Goal: Information Seeking & Learning: Learn about a topic

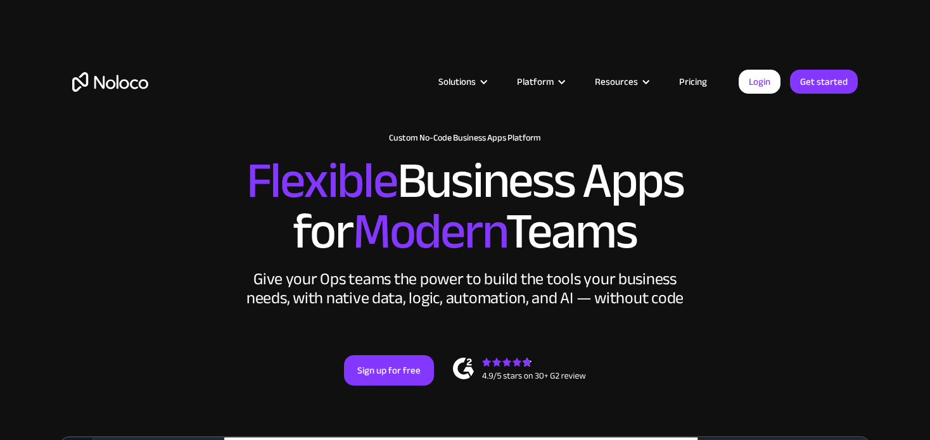
click at [685, 77] on link "Pricing" at bounding box center [693, 81] width 60 height 16
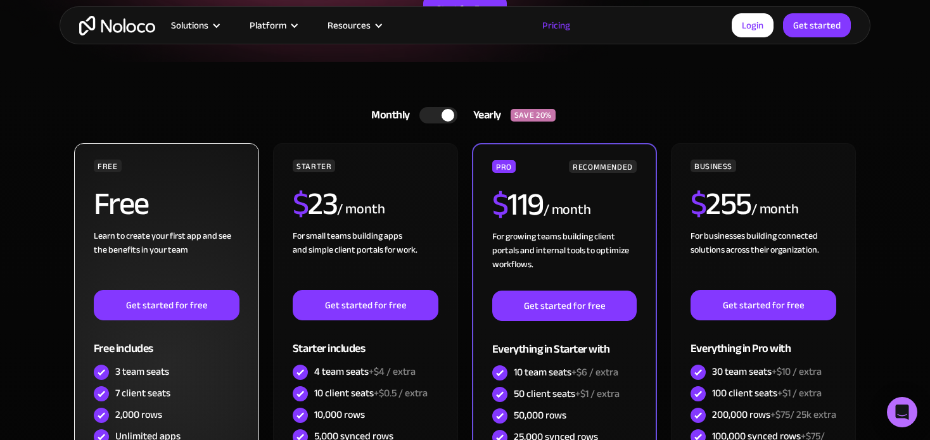
scroll to position [190, 0]
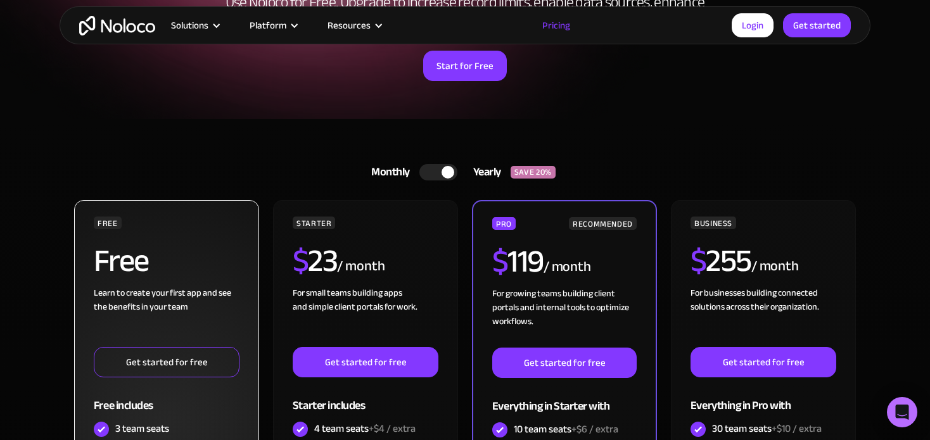
click at [189, 358] on link "Get started for free" at bounding box center [167, 362] width 146 height 30
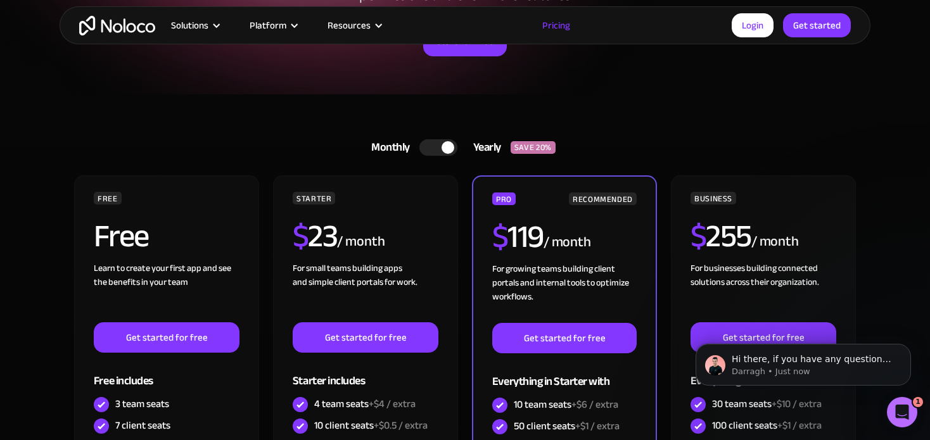
scroll to position [253, 0]
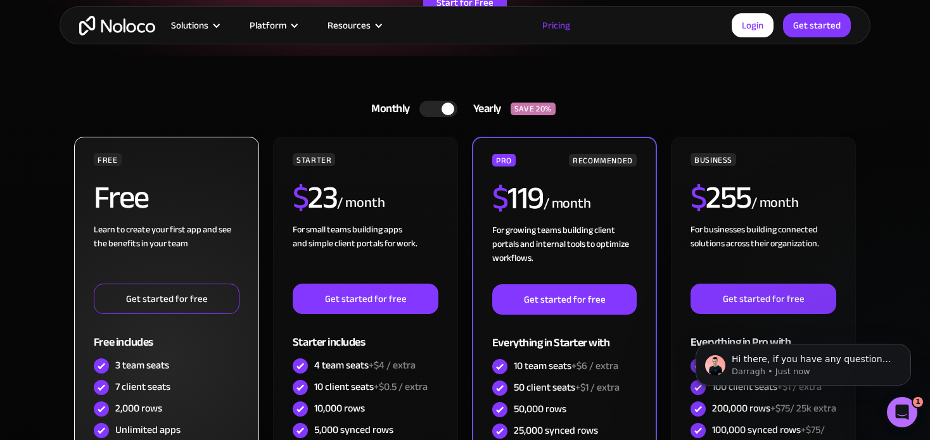
click at [167, 299] on link "Get started for free" at bounding box center [167, 299] width 146 height 30
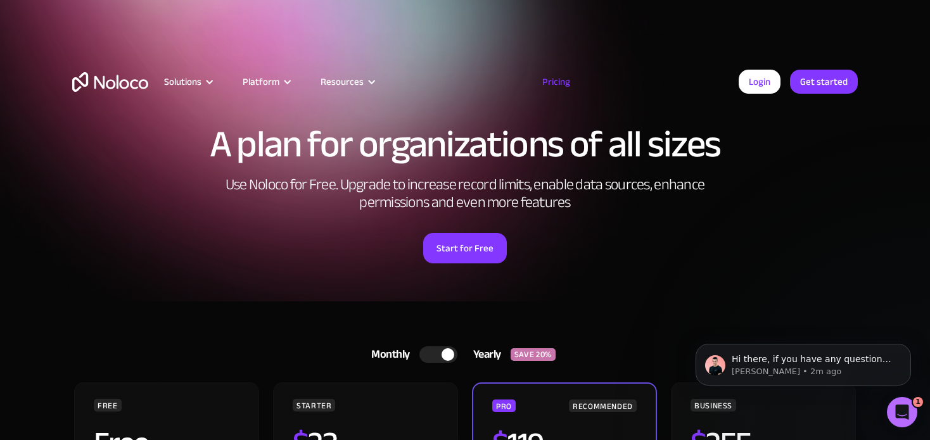
scroll to position [0, 0]
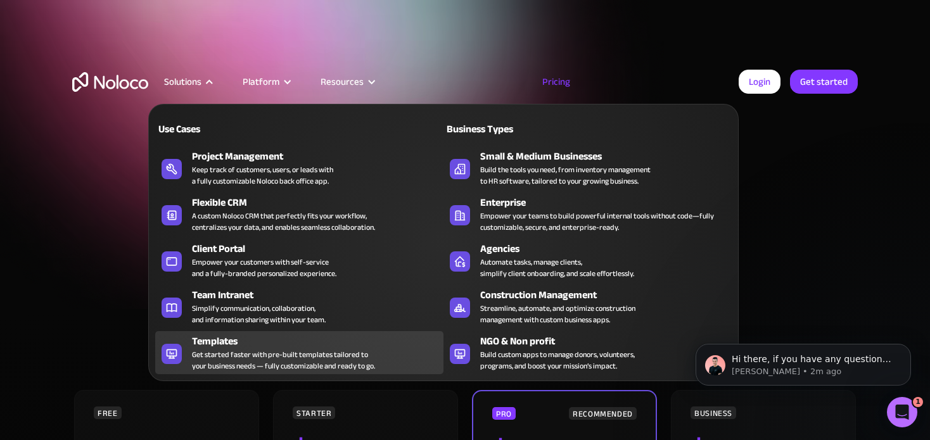
click at [255, 349] on div "Get started faster with pre-built templates tailored to your business needs — f…" at bounding box center [283, 360] width 183 height 23
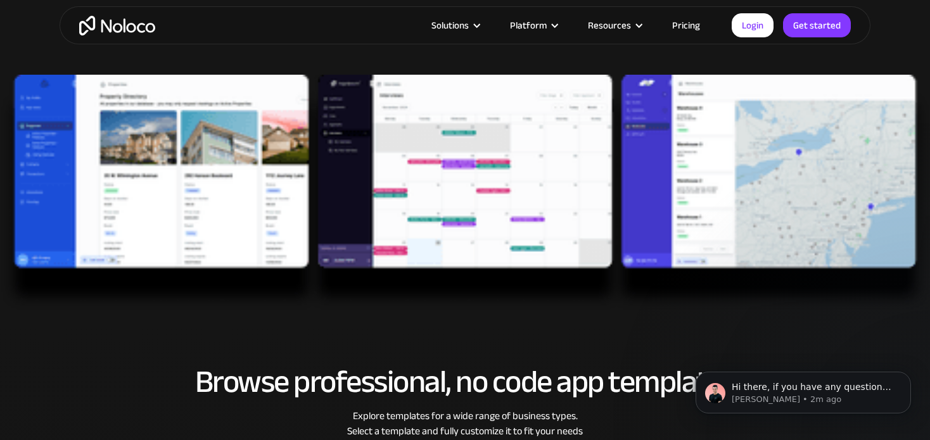
click at [739, 160] on img at bounding box center [465, 193] width 930 height 236
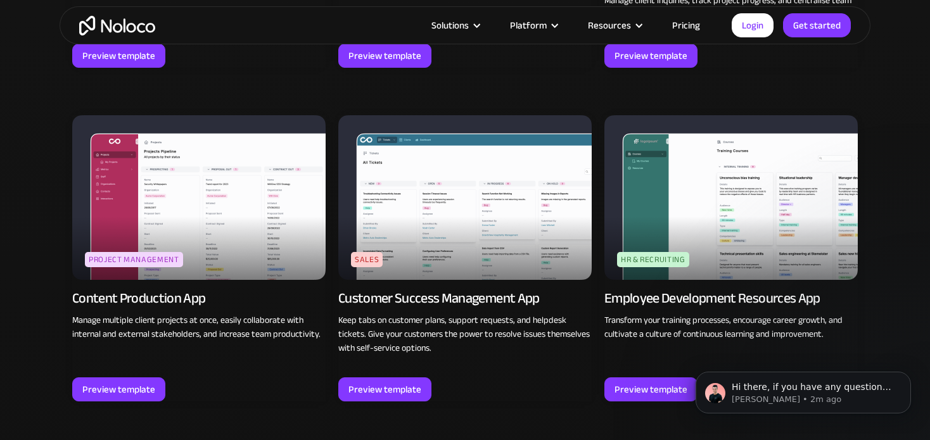
scroll to position [887, 0]
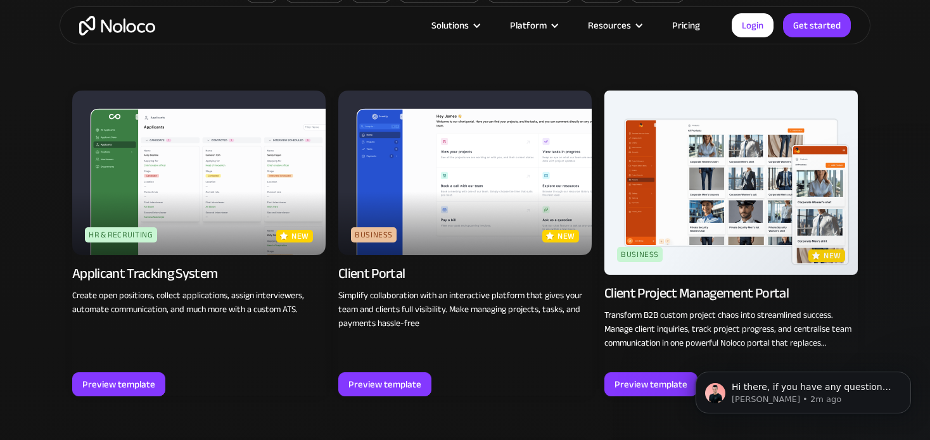
click at [219, 186] on img at bounding box center [198, 173] width 253 height 165
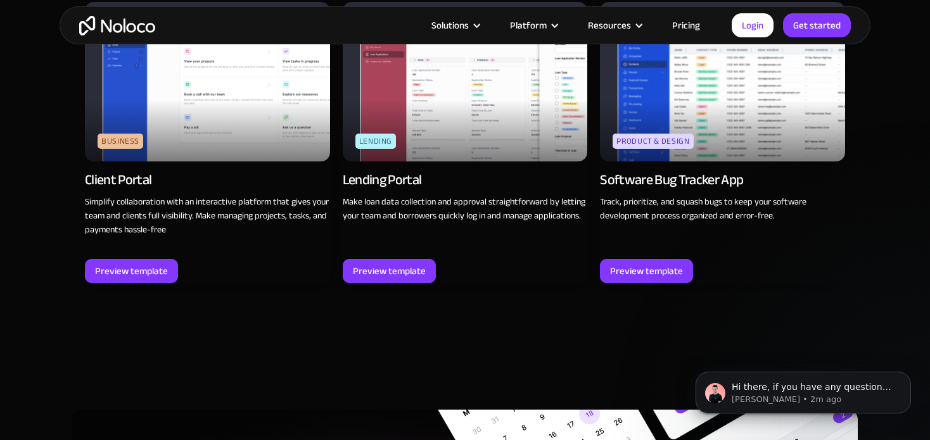
scroll to position [1394, 0]
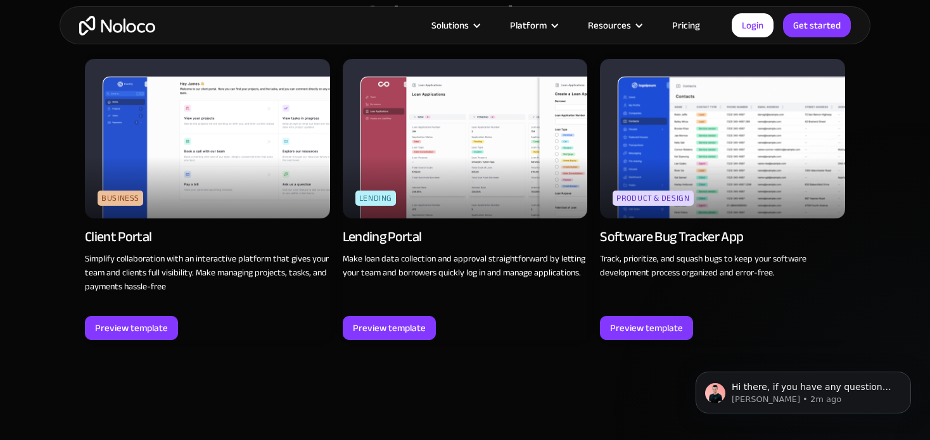
click at [722, 143] on img at bounding box center [722, 138] width 245 height 159
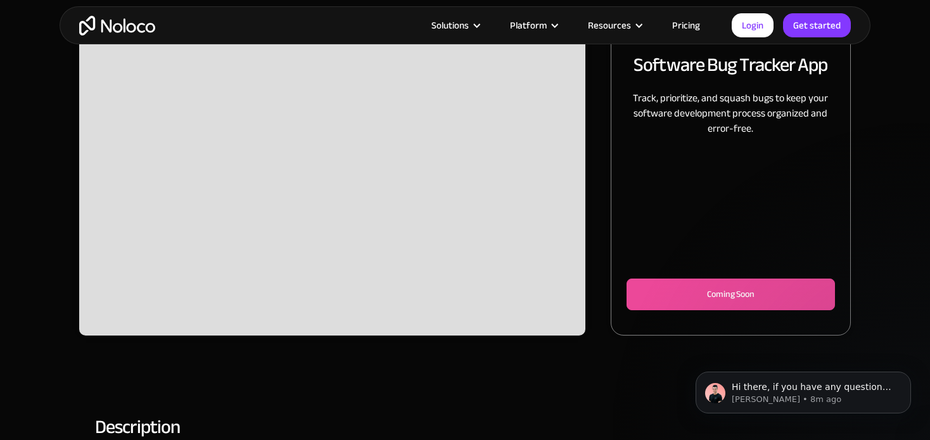
click at [324, 193] on div "Slide 2 of 2." at bounding box center [332, 180] width 506 height 310
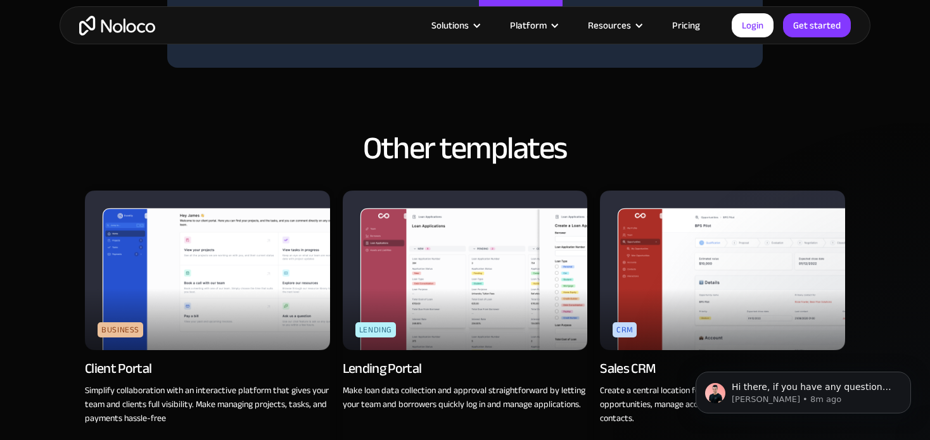
scroll to position [1077, 0]
